Goal: Task Accomplishment & Management: Manage account settings

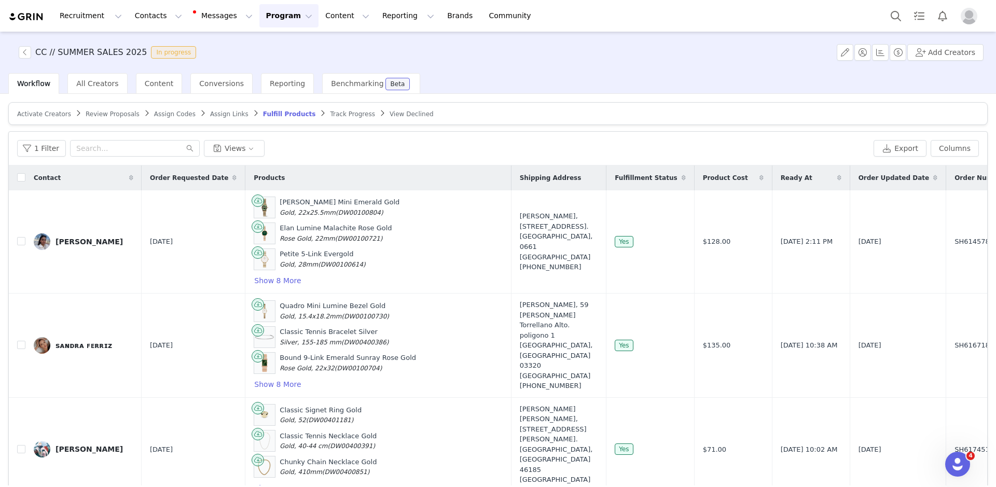
click at [965, 6] on div at bounding box center [935, 15] width 103 height 23
click at [969, 17] on img "Profile" at bounding box center [968, 16] width 17 height 17
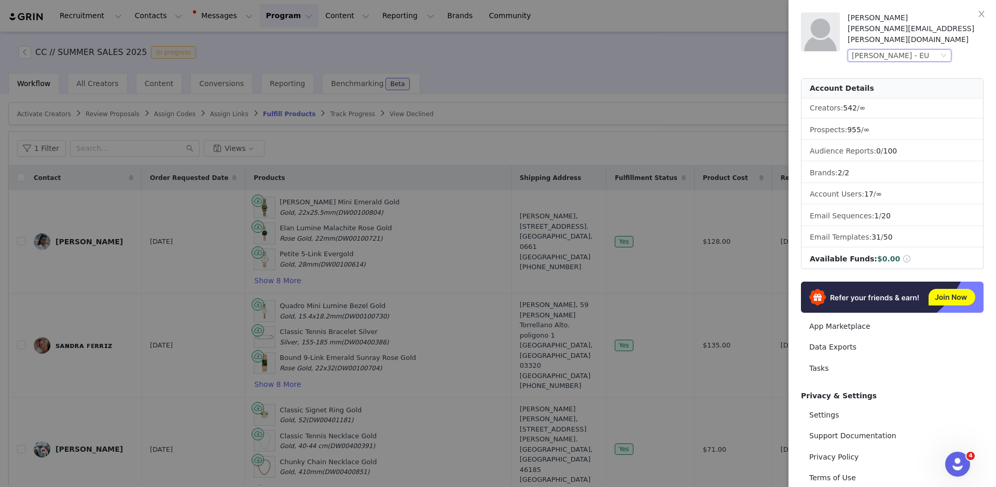
click at [904, 50] on div "[PERSON_NAME] - EU" at bounding box center [889, 55] width 77 height 11
click at [783, 92] on div at bounding box center [498, 243] width 996 height 487
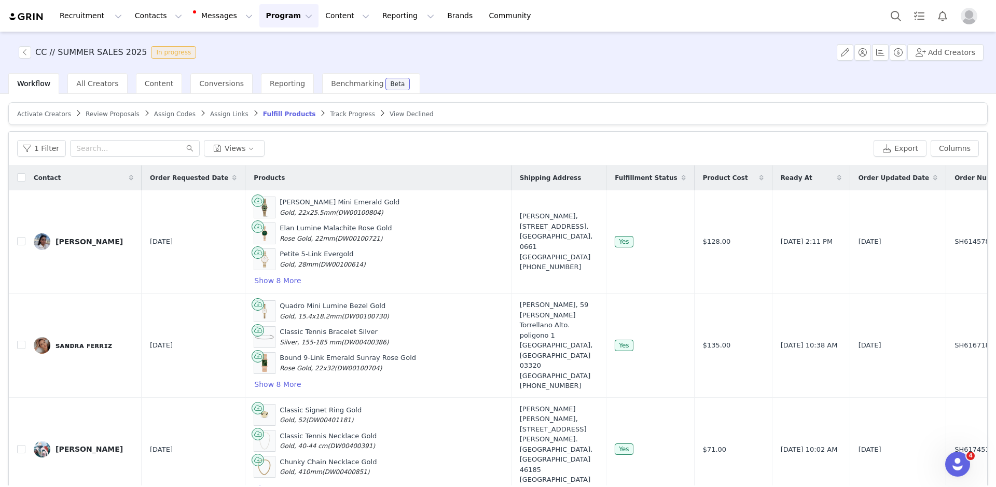
click at [972, 14] on img "Profile" at bounding box center [968, 16] width 17 height 17
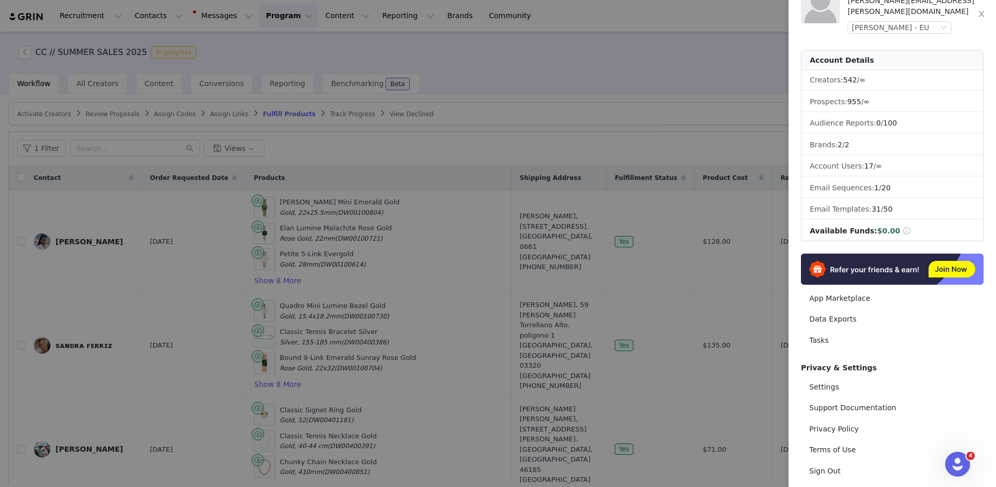
scroll to position [37, 0]
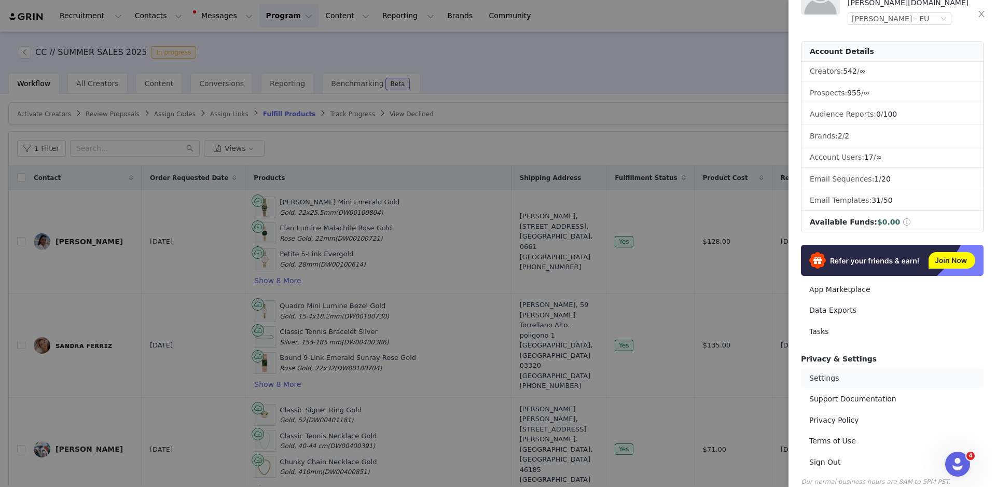
click at [834, 369] on link "Settings" at bounding box center [892, 378] width 183 height 19
select select "Europe/[GEOGRAPHIC_DATA]"
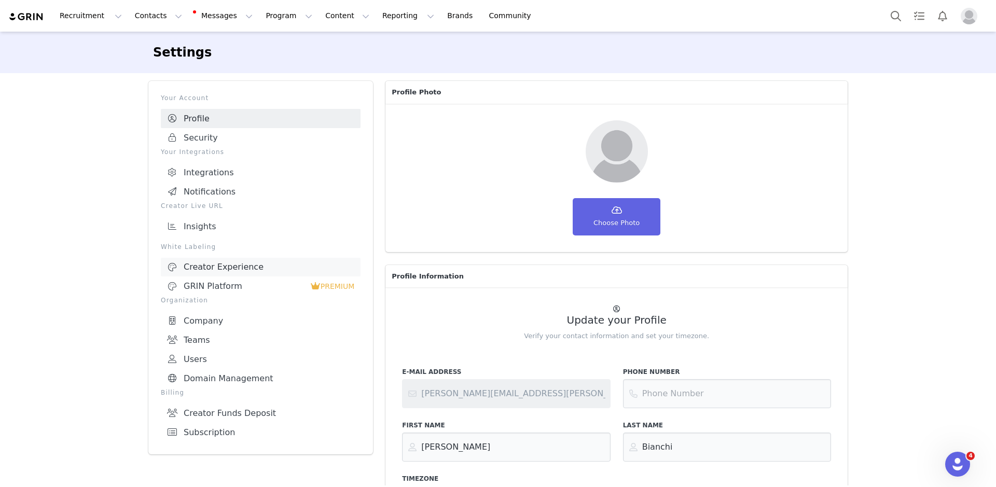
scroll to position [13, 0]
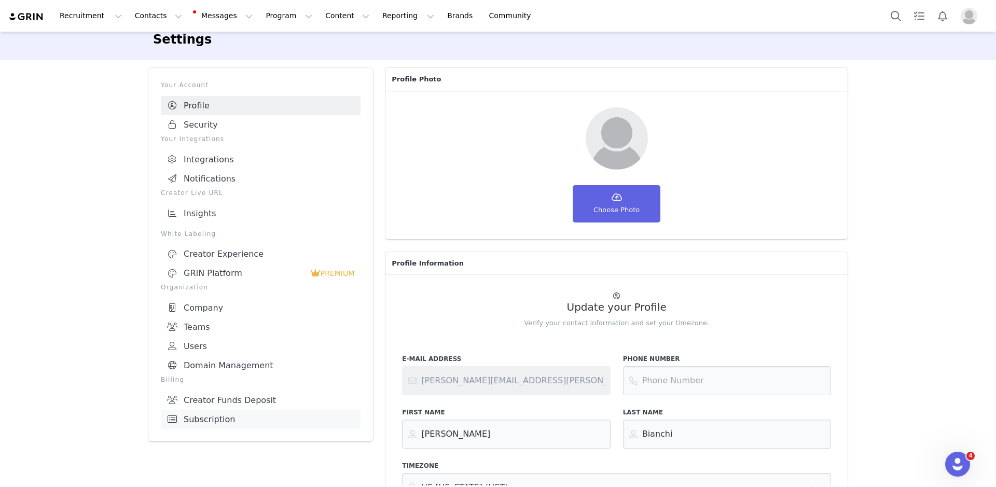
click at [233, 413] on link "Subscription" at bounding box center [261, 419] width 200 height 19
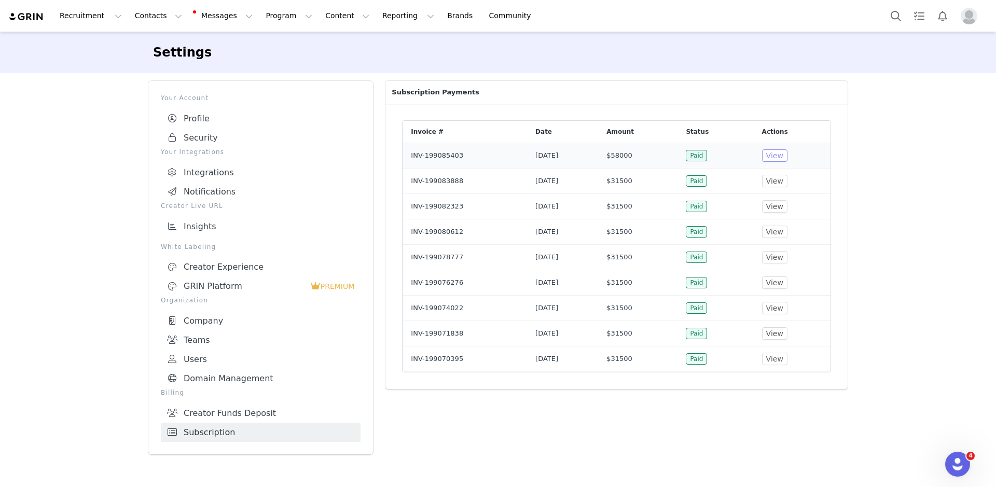
click at [779, 159] on button "View" at bounding box center [774, 155] width 25 height 12
click at [256, 407] on link "Creator Funds Deposit" at bounding box center [261, 412] width 200 height 19
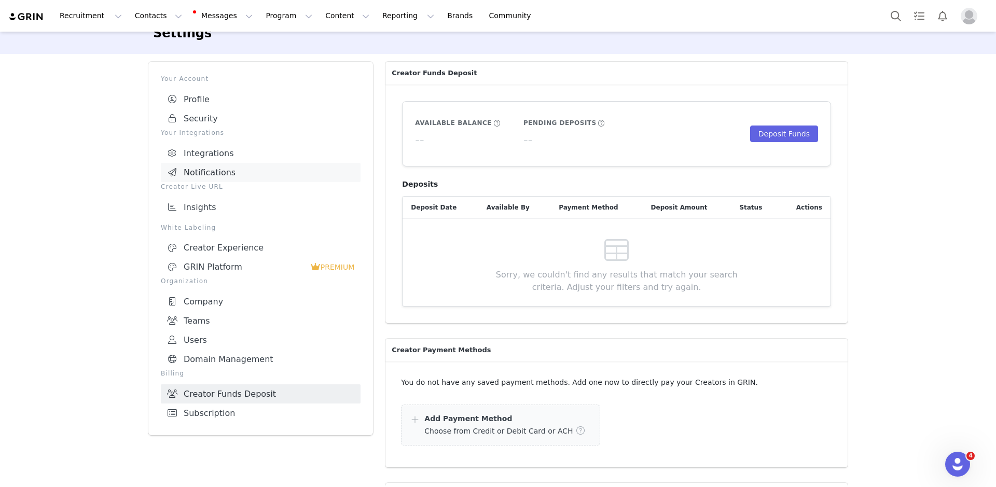
scroll to position [11, 0]
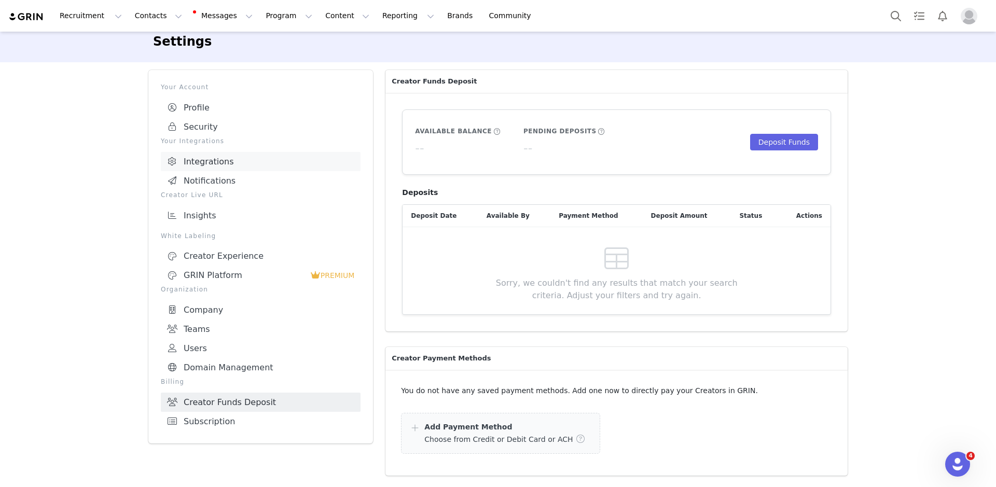
click at [225, 154] on link "Integrations" at bounding box center [261, 161] width 200 height 19
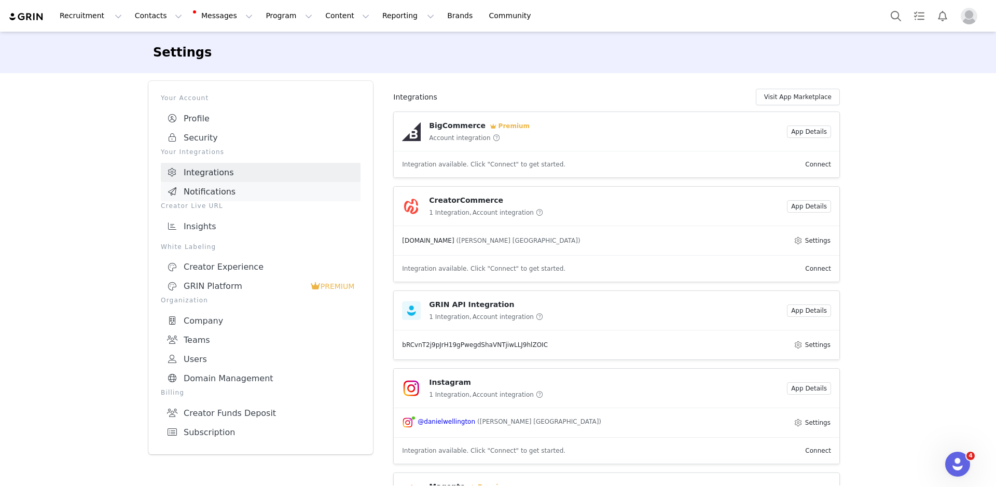
click at [262, 193] on link "Notifications" at bounding box center [261, 191] width 200 height 19
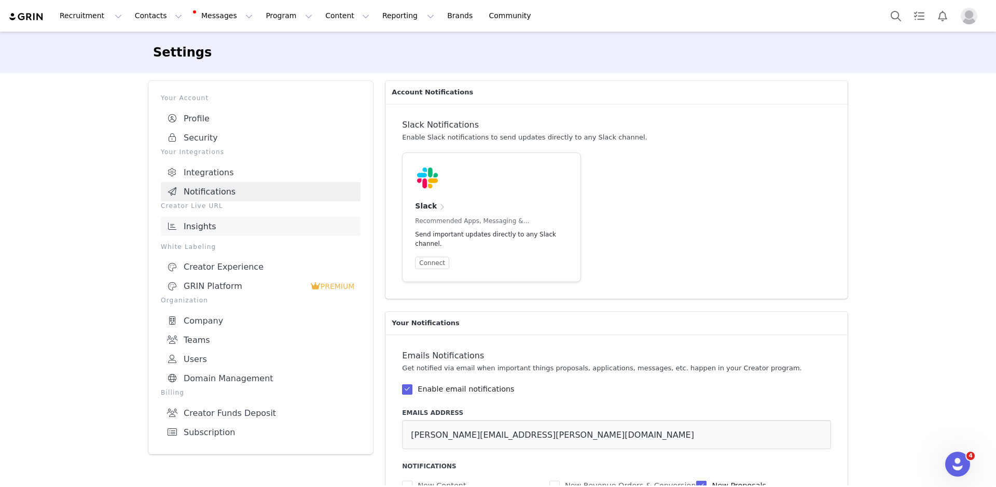
click at [282, 225] on link "Insights" at bounding box center [261, 226] width 200 height 19
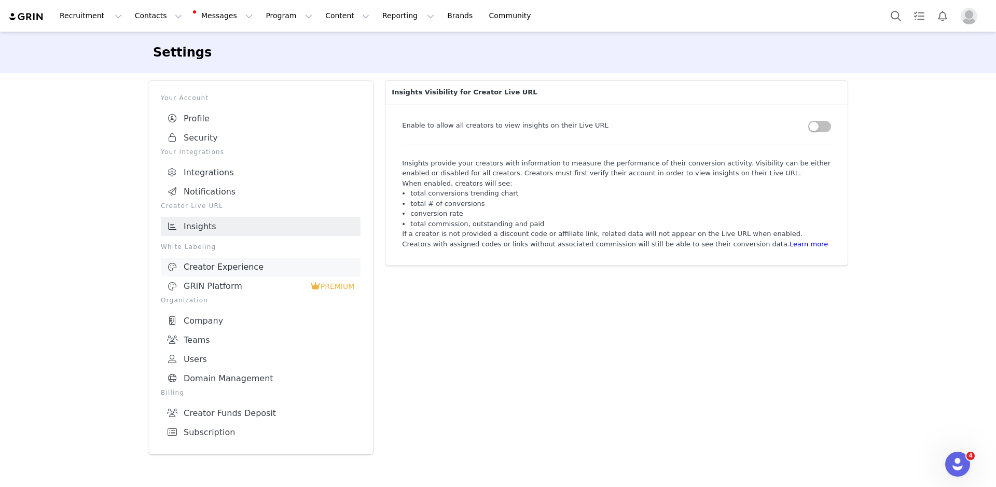
click at [253, 267] on div "Creator Experience" at bounding box center [260, 267] width 187 height 10
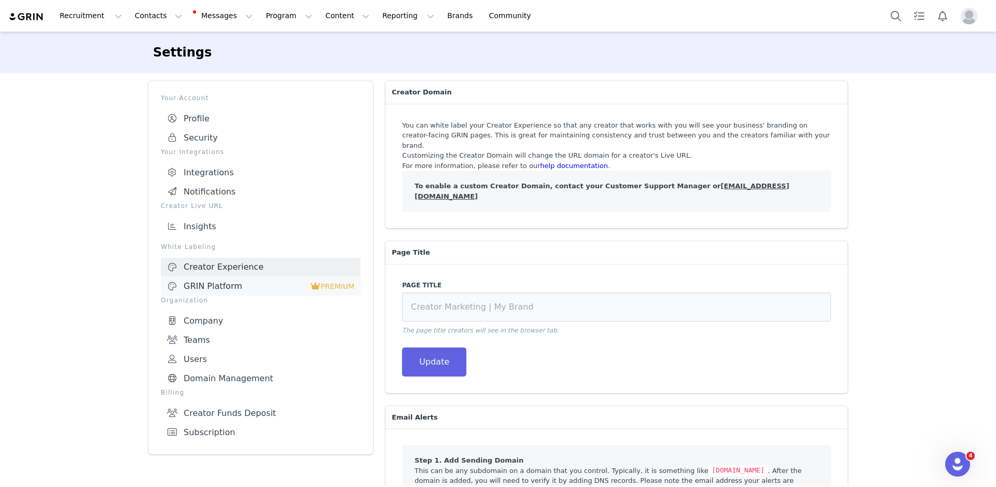
click at [247, 281] on div "GRIN Platform" at bounding box center [238, 286] width 143 height 10
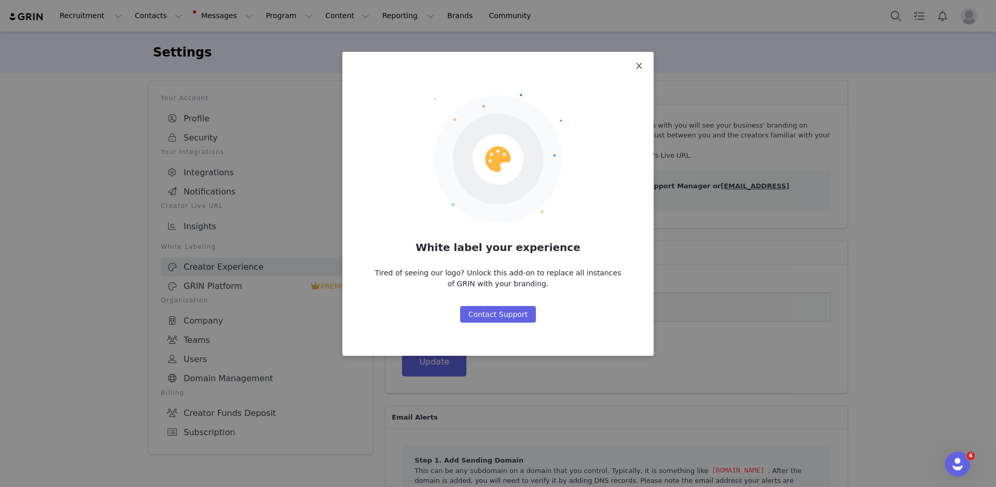
click at [639, 61] on span "Close" at bounding box center [638, 66] width 29 height 29
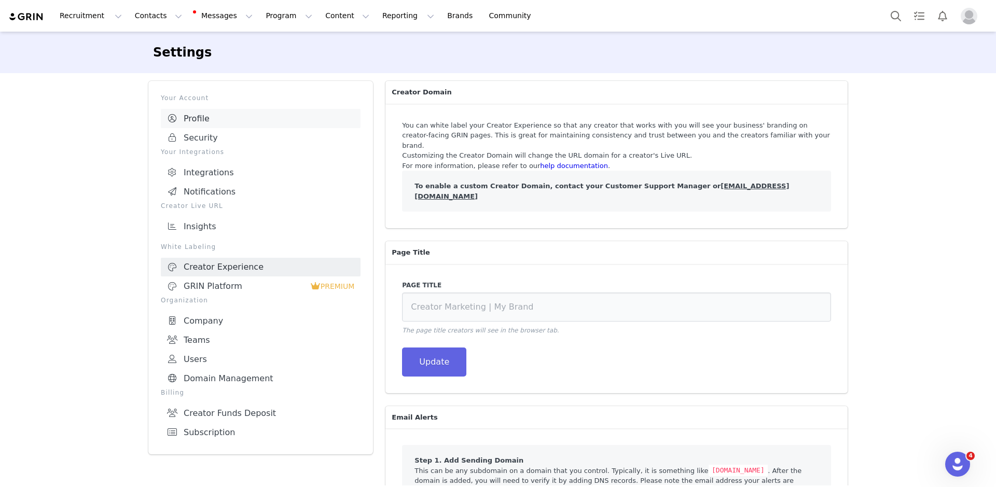
click at [228, 119] on link "Profile" at bounding box center [261, 118] width 200 height 19
select select "Europe/[GEOGRAPHIC_DATA]"
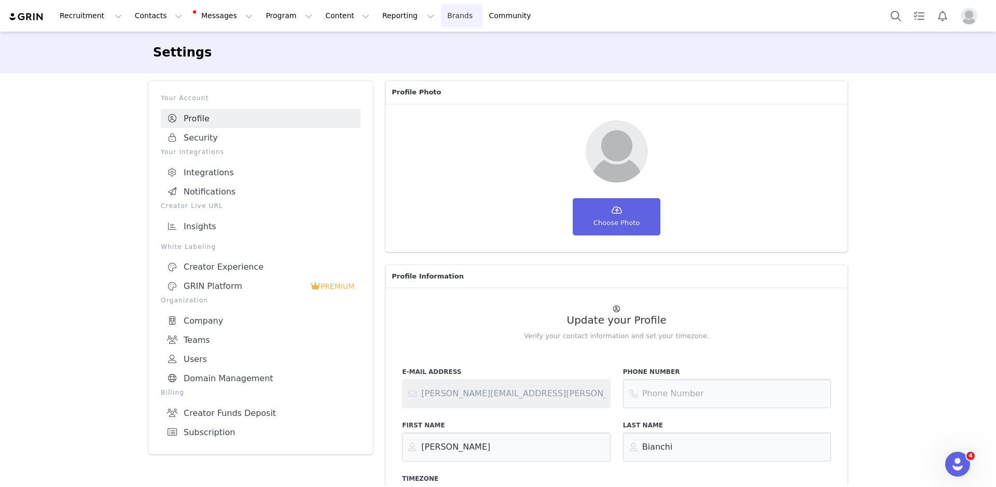
click at [441, 19] on link "Brands Brands" at bounding box center [461, 15] width 41 height 23
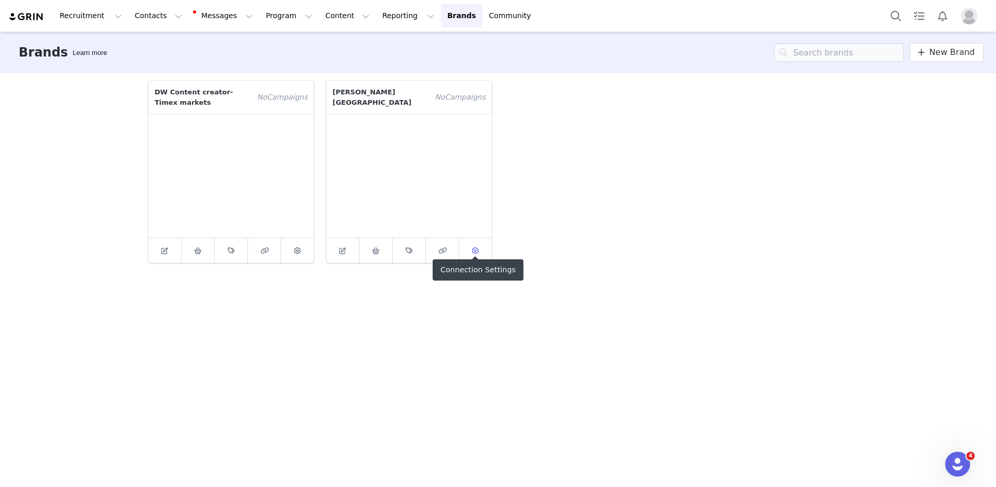
click at [475, 247] on icon at bounding box center [475, 250] width 7 height 7
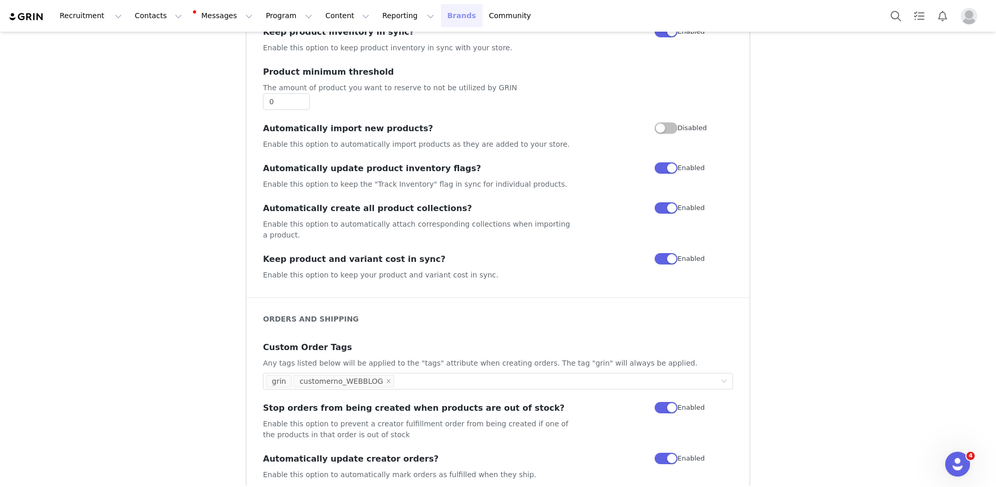
scroll to position [75, 0]
